Goal: Information Seeking & Learning: Find specific fact

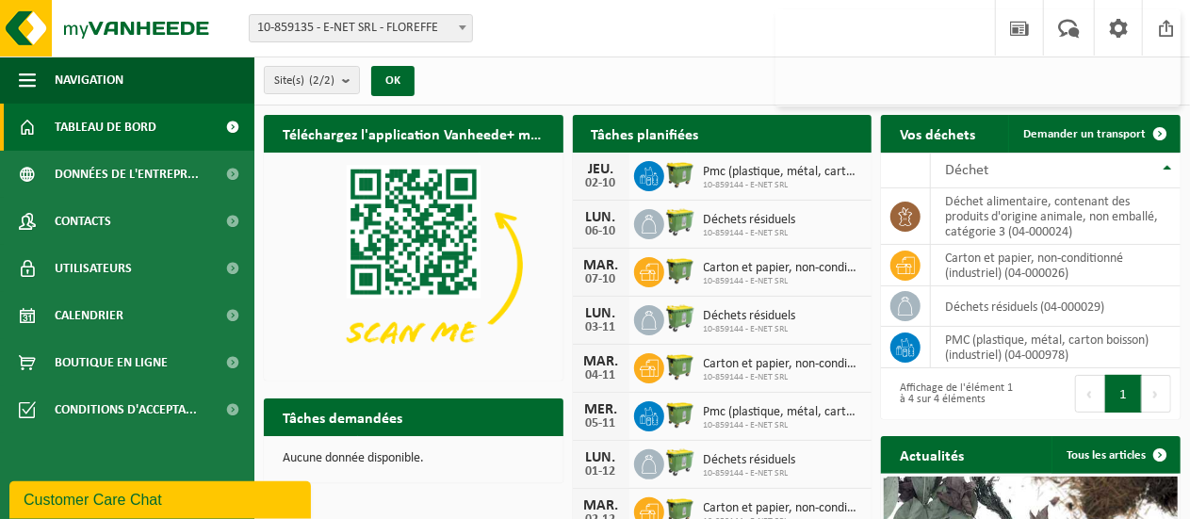
click at [230, 129] on span at bounding box center [233, 127] width 42 height 47
click at [1124, 26] on span at bounding box center [1119, 28] width 28 height 56
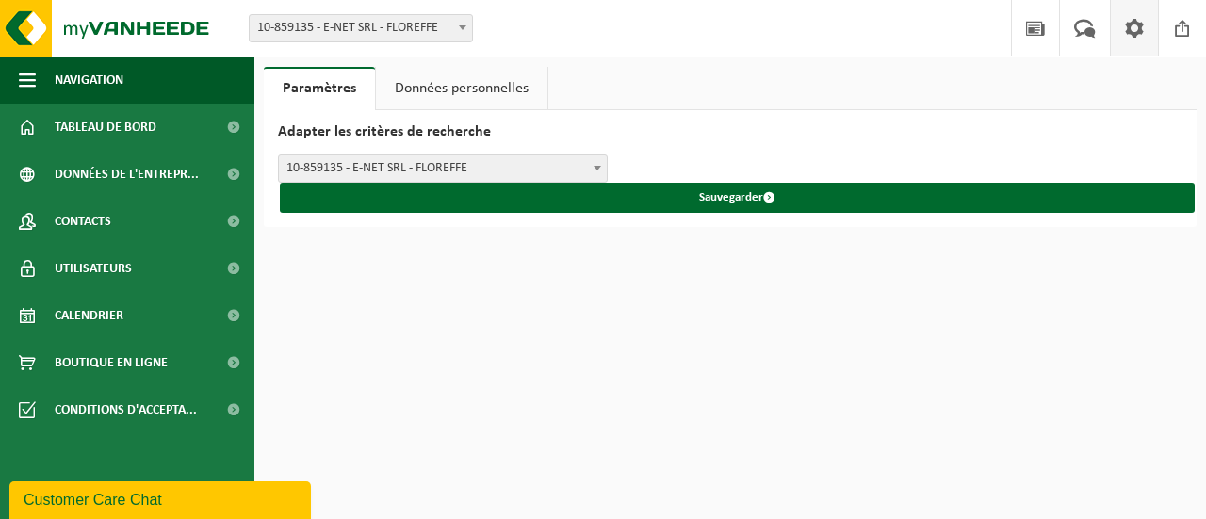
click at [477, 90] on link "Données personnelles" at bounding box center [462, 88] width 172 height 43
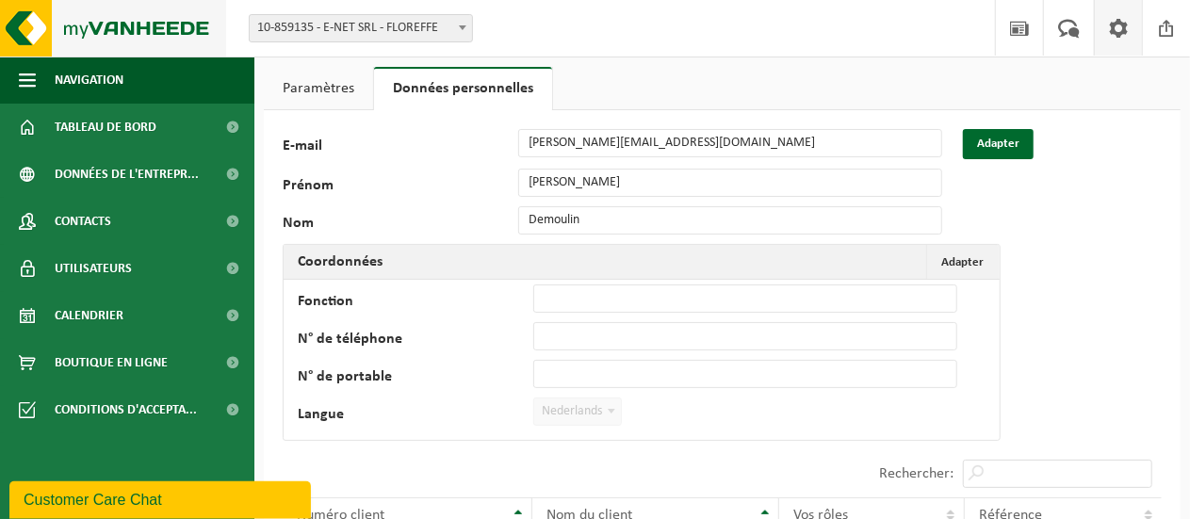
click at [36, 25] on img at bounding box center [113, 28] width 226 height 57
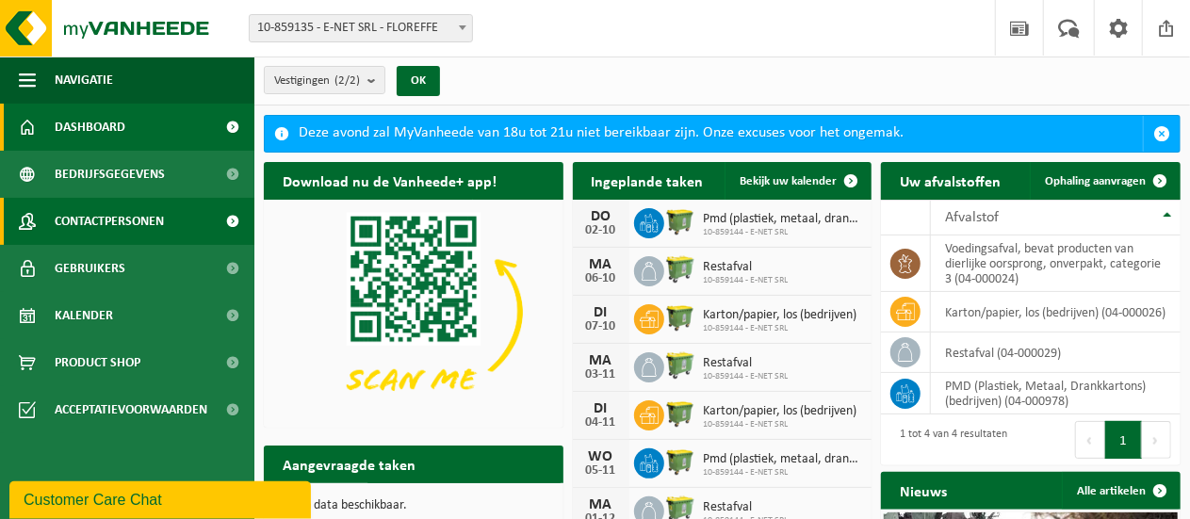
click at [106, 215] on span "Contactpersonen" at bounding box center [109, 221] width 109 height 47
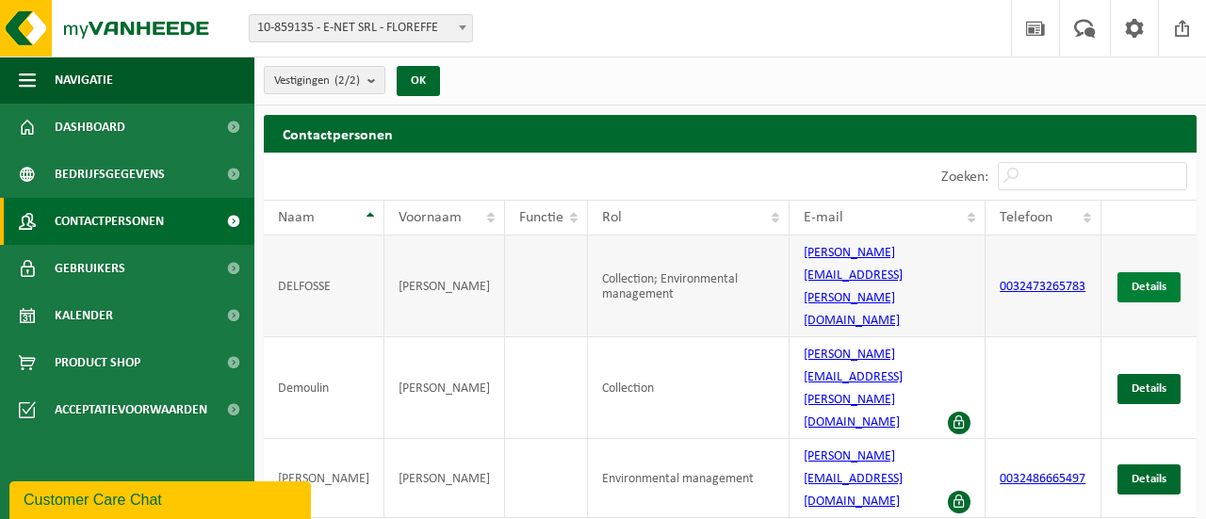
click at [1150, 281] on span "Details" at bounding box center [1149, 287] width 35 height 12
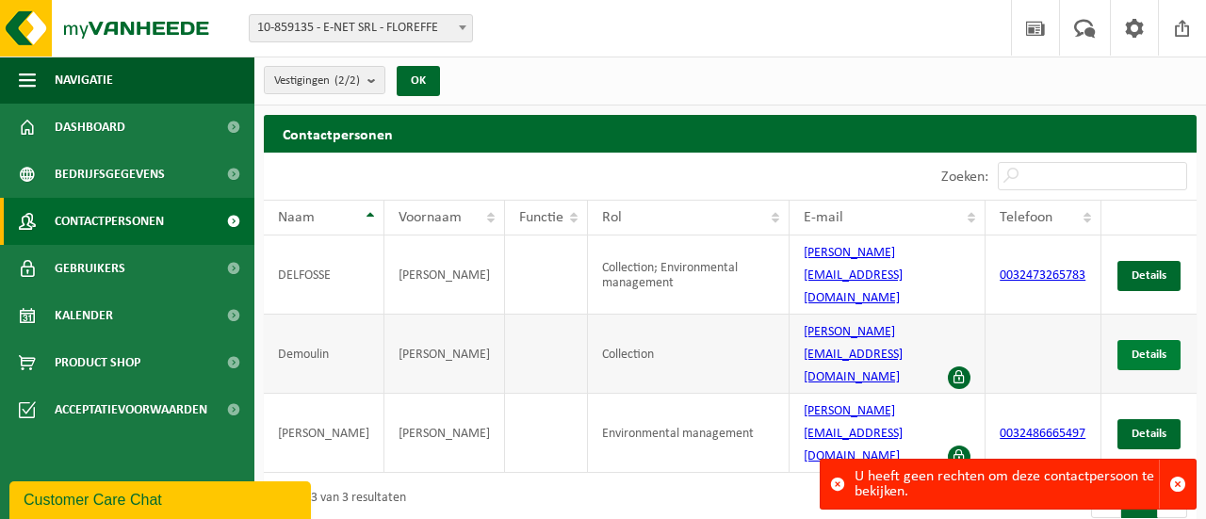
click at [1143, 349] on span "Details" at bounding box center [1149, 355] width 35 height 12
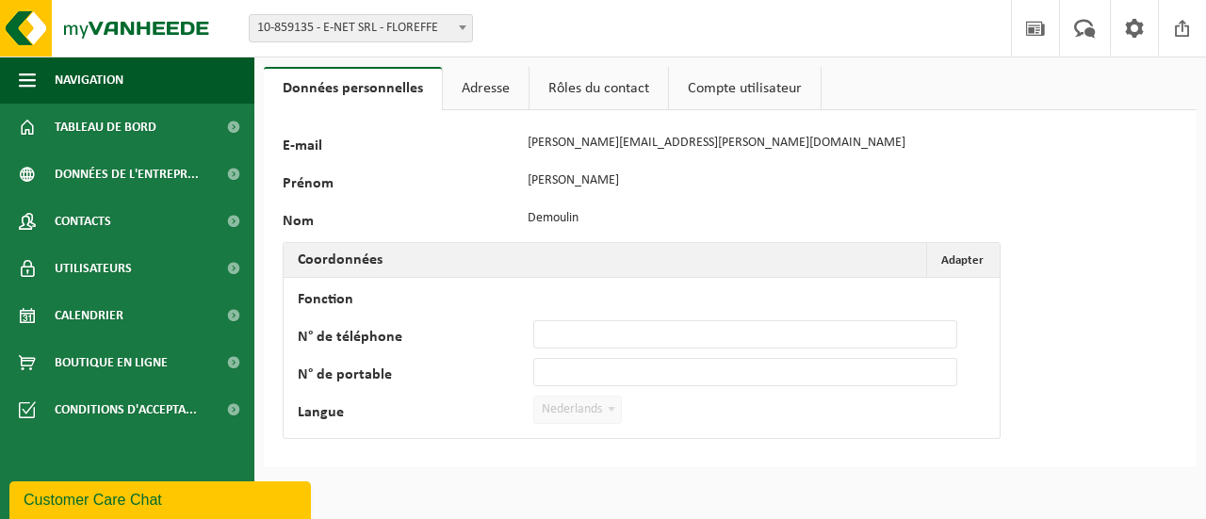
click at [583, 87] on link "Rôles du contact" at bounding box center [599, 88] width 139 height 43
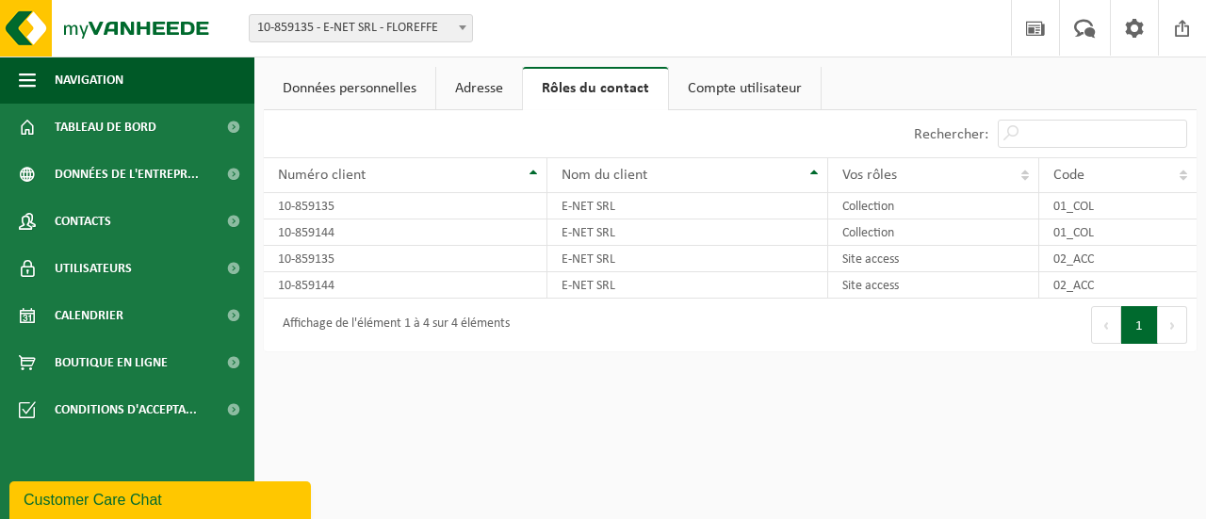
click at [733, 93] on link "Compte utilisateur" at bounding box center [745, 88] width 152 height 43
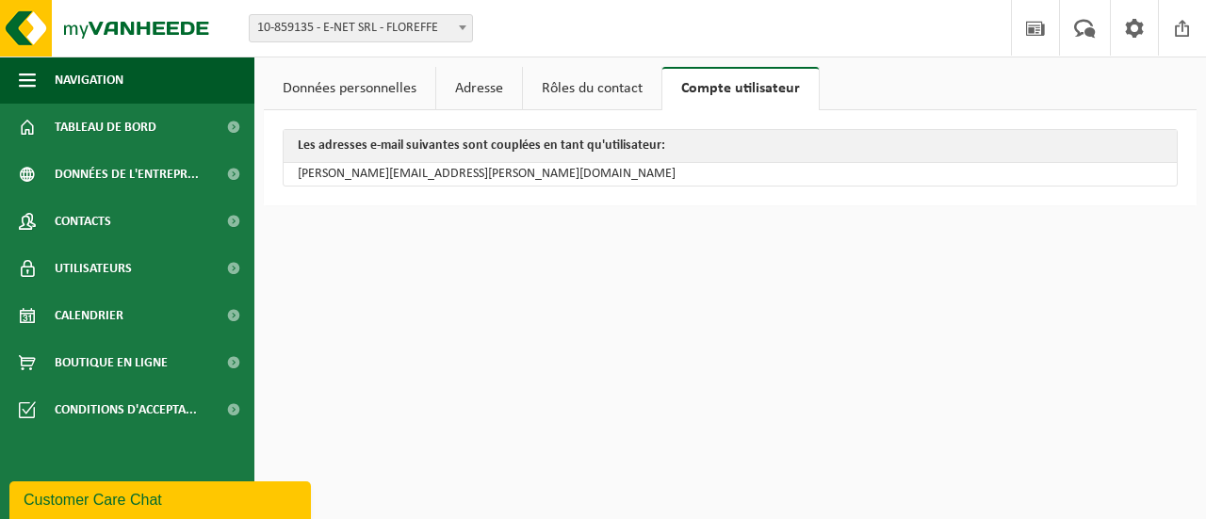
click at [456, 96] on link "Adresse" at bounding box center [479, 88] width 86 height 43
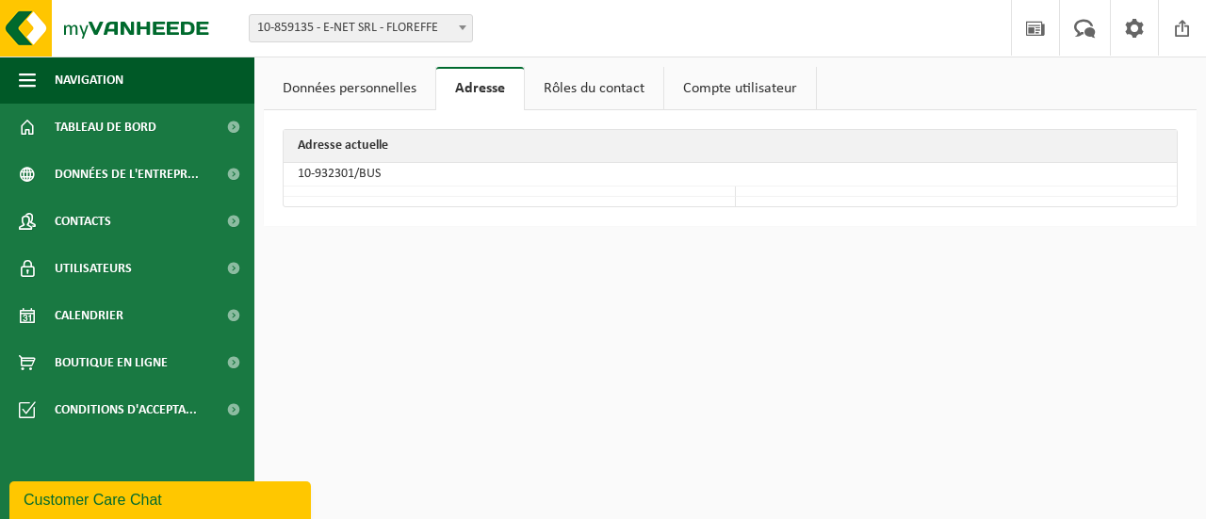
click at [325, 97] on link "Données personnelles" at bounding box center [350, 88] width 172 height 43
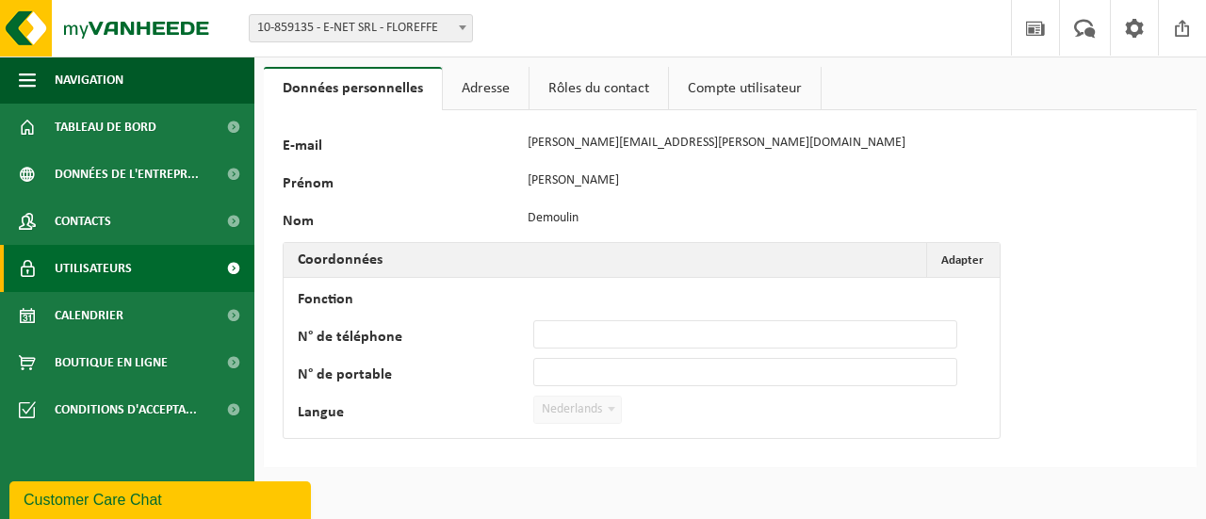
click at [233, 269] on span at bounding box center [233, 268] width 42 height 47
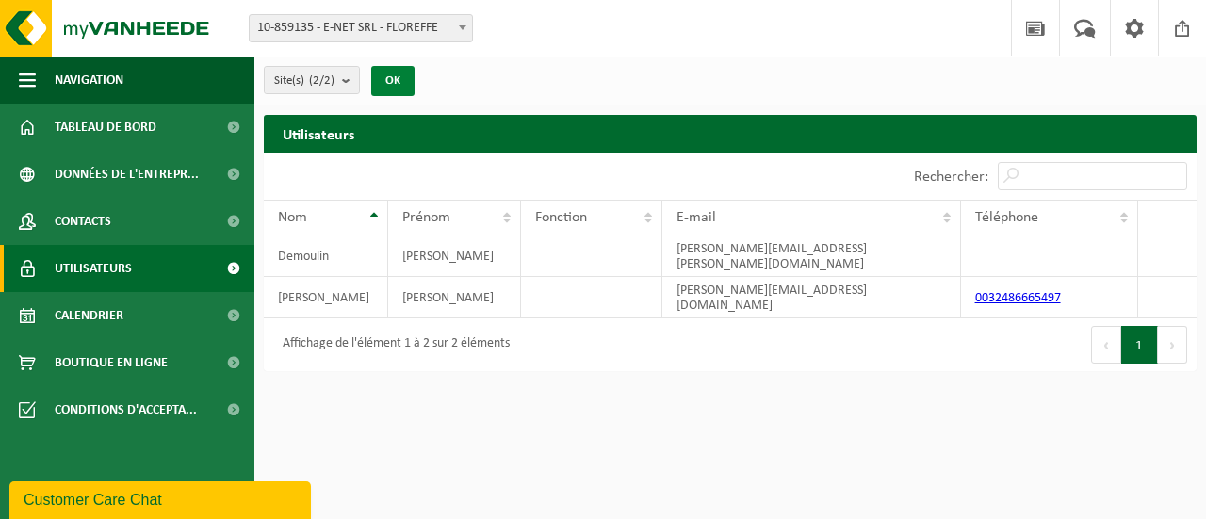
click at [411, 90] on button "OK" at bounding box center [392, 81] width 43 height 30
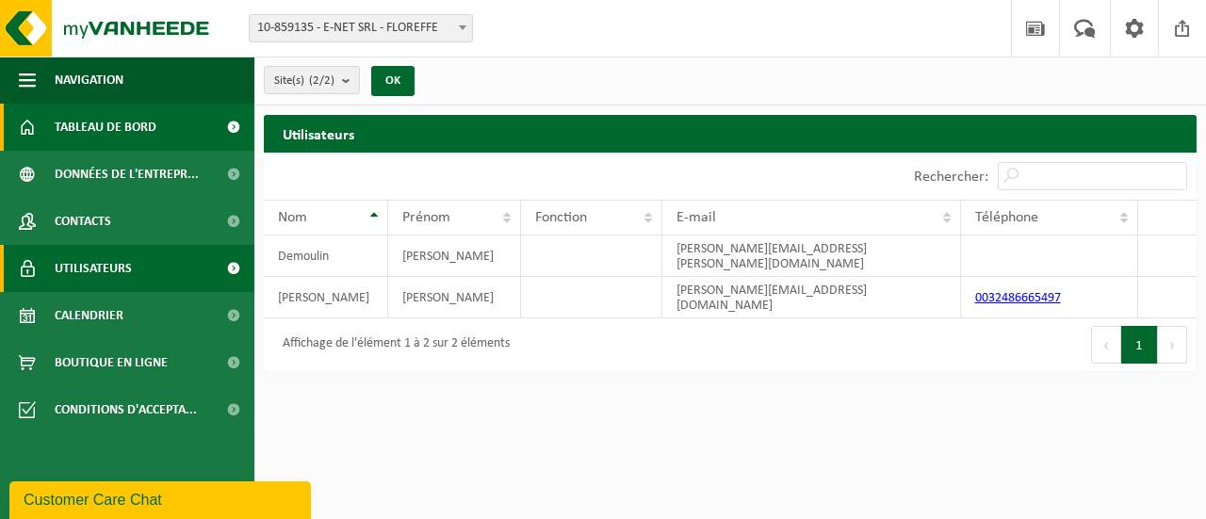
click at [108, 116] on span "Tableau de bord" at bounding box center [106, 127] width 102 height 47
